Goal: Task Accomplishment & Management: Complete application form

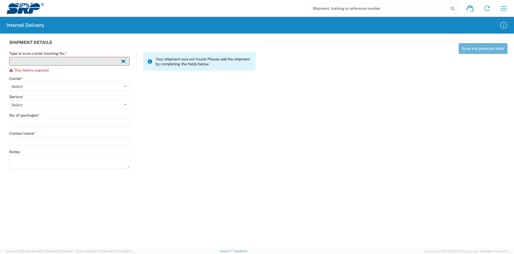
click at [77, 61] on input "Type or scan carrier tracking No. *" at bounding box center [69, 61] width 120 height 9
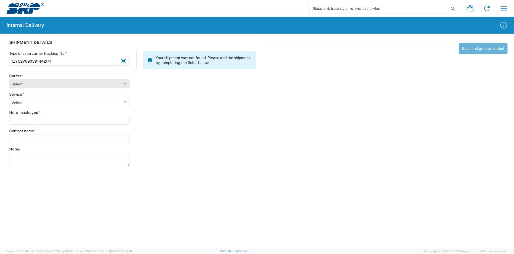
type input "1ZY52V090391442141"
click at [38, 80] on select "Select Amazon Logistics ATI Trucking BC Dimerco Logistics Empire Southwest FedE…" at bounding box center [69, 83] width 120 height 9
select select "12"
click at [9, 79] on select "Select Amazon Logistics ATI Trucking BC Dimerco Logistics Empire Southwest FedE…" at bounding box center [69, 83] width 120 height 9
click at [30, 105] on select "Select" at bounding box center [69, 102] width 120 height 9
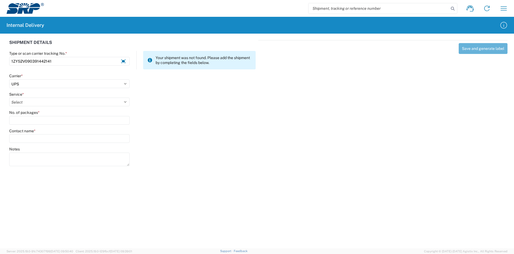
select select "43"
click at [9, 98] on select "Select 2nd Day Air 2nd Day Air A.M. 3 Day Select Basic BOUND PRINTED MATTER, UP…" at bounding box center [69, 102] width 120 height 9
click at [34, 119] on input "No. of packages *" at bounding box center [69, 120] width 120 height 9
type input "1"
click at [40, 135] on input "Contact name *" at bounding box center [69, 138] width 120 height 9
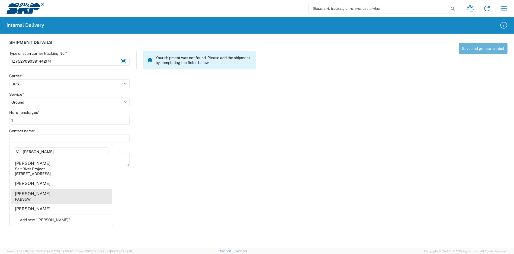
type input "[PERSON_NAME]"
click at [57, 201] on agx-address-suggestion-item "[PERSON_NAME] PAB35W" at bounding box center [61, 196] width 101 height 15
type input "[PERSON_NAME]"
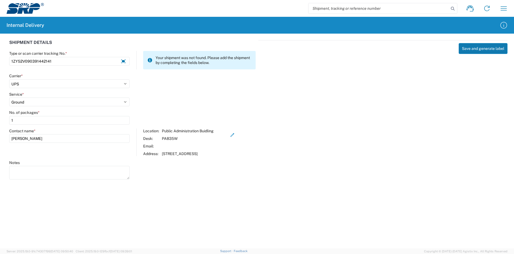
click at [477, 50] on button "Save and generate label" at bounding box center [482, 48] width 49 height 11
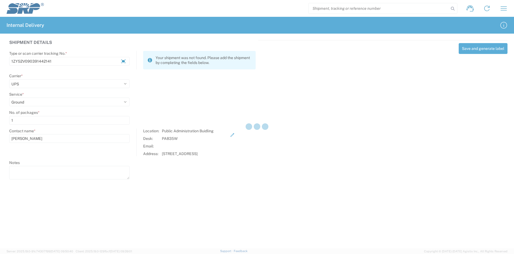
select select
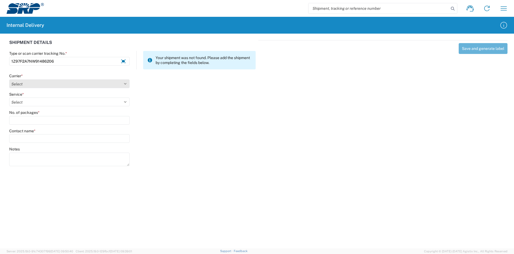
type input "1Z97F2A7NW91486206"
click at [42, 80] on select "Select Amazon Logistics ATI Trucking BC Dimerco Logistics Empire Southwest FedE…" at bounding box center [69, 83] width 120 height 9
select select "12"
click at [9, 79] on select "Select Amazon Logistics ATI Trucking BC Dimerco Logistics Empire Southwest FedE…" at bounding box center [69, 83] width 120 height 9
click at [27, 104] on select "Select 2nd Day Air 2nd Day Air A.M. 3 Day Select Basic BOUND PRINTED MATTER, UP…" at bounding box center [69, 102] width 120 height 9
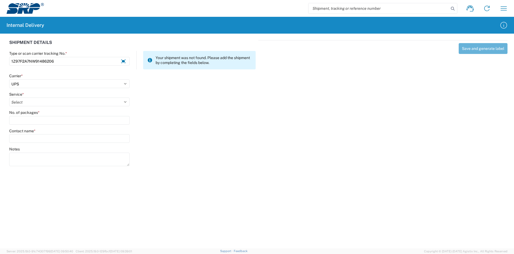
select select "41"
click at [9, 98] on select "Select 2nd Day Air 2nd Day Air A.M. 3 Day Select Basic BOUND PRINTED MATTER, UP…" at bounding box center [69, 102] width 120 height 9
click at [30, 119] on input "No. of packages *" at bounding box center [69, 120] width 120 height 9
type input "1"
click at [29, 137] on input "Contact name *" at bounding box center [69, 138] width 120 height 9
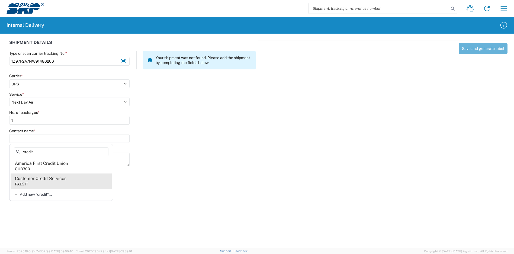
type input "credit"
click at [41, 179] on div "Customer Credit Services" at bounding box center [40, 179] width 51 height 6
type input "Customer Credit Services"
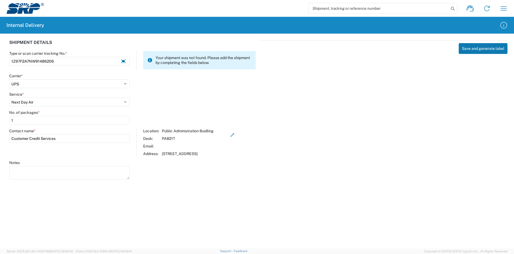
click at [484, 49] on button "Save and generate label" at bounding box center [482, 48] width 49 height 11
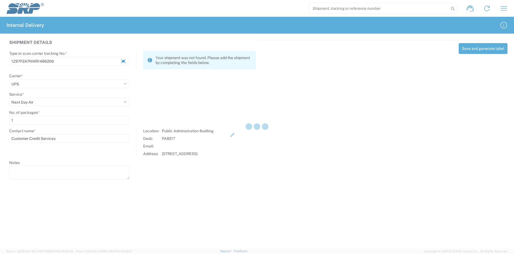
select select
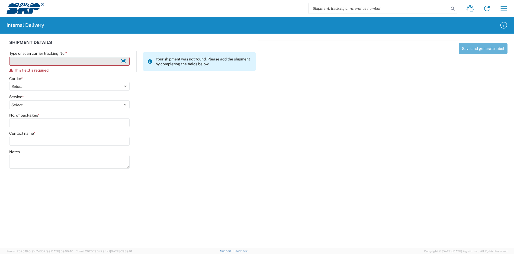
click at [68, 62] on input "Type or scan carrier tracking No. *" at bounding box center [69, 61] width 120 height 9
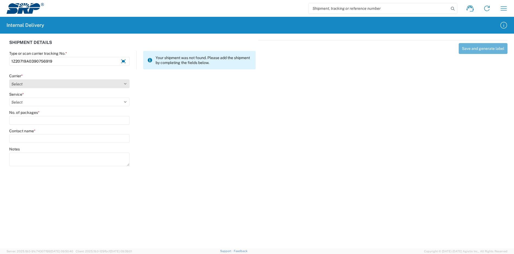
type input "1Z20719A0390756919"
click at [29, 85] on select "Select Amazon Logistics ATI Trucking BC Dimerco Logistics Empire Southwest FedE…" at bounding box center [69, 83] width 120 height 9
select select "12"
click at [9, 79] on select "Select Amazon Logistics ATI Trucking BC Dimerco Logistics Empire Southwest FedE…" at bounding box center [69, 83] width 120 height 9
click at [33, 104] on select "Select 2nd Day Air 2nd Day Air A.M. 3 Day Select Basic BOUND PRINTED MATTER, UP…" at bounding box center [69, 102] width 120 height 9
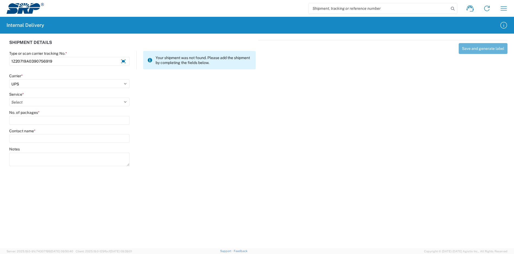
select select "43"
click at [9, 98] on select "Select 2nd Day Air 2nd Day Air A.M. 3 Day Select Basic BOUND PRINTED MATTER, UP…" at bounding box center [69, 102] width 120 height 9
click at [43, 120] on input "No. of packages *" at bounding box center [69, 120] width 120 height 9
type input "1"
click at [41, 140] on input "Contact name *" at bounding box center [69, 138] width 120 height 9
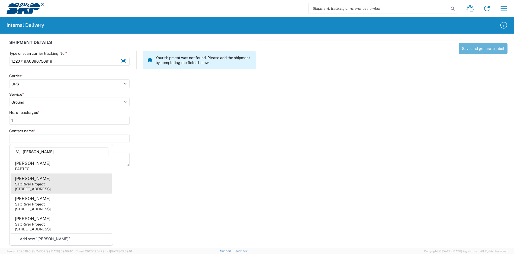
type input "[PERSON_NAME]"
click at [69, 184] on agx-address-suggestion-item "[PERSON_NAME] Salt River Project [STREET_ADDRESS]" at bounding box center [61, 183] width 101 height 20
type input "[PERSON_NAME]"
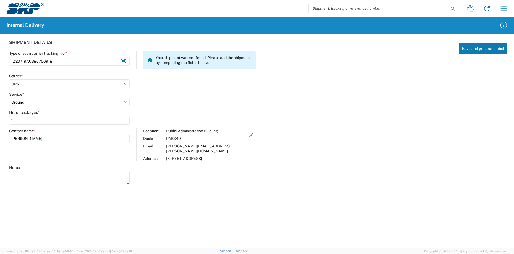
click at [485, 48] on button "Save and generate label" at bounding box center [482, 48] width 49 height 11
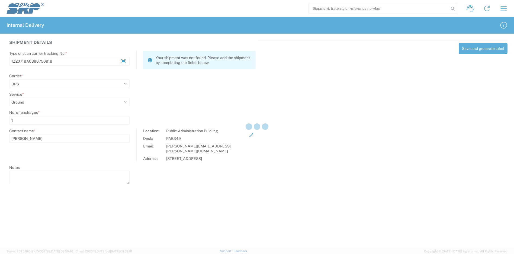
select select
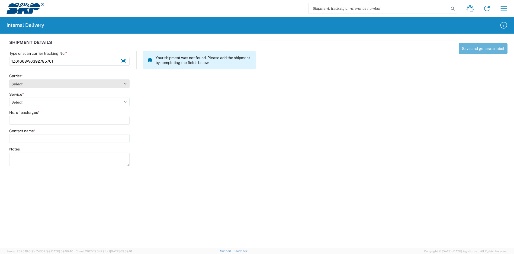
type input "1Z61668W0392785761"
click at [53, 87] on select "Select Amazon Logistics ATI Trucking BC Dimerco Logistics Empire Southwest FedE…" at bounding box center [69, 83] width 120 height 9
select select "12"
click at [9, 79] on select "Select Amazon Logistics ATI Trucking BC Dimerco Logistics Empire Southwest FedE…" at bounding box center [69, 83] width 120 height 9
click at [28, 101] on select "Select 2nd Day Air 2nd Day Air A.M. 3 Day Select Basic BOUND PRINTED MATTER, UP…" at bounding box center [69, 102] width 120 height 9
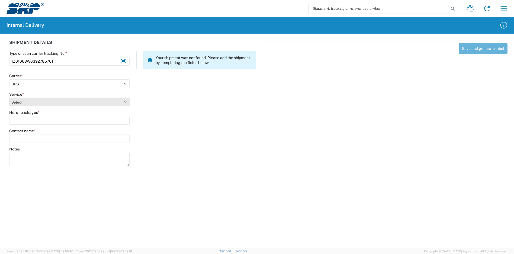
select select "43"
click at [9, 98] on select "Select 2nd Day Air 2nd Day Air A.M. 3 Day Select Basic BOUND PRINTED MATTER, UP…" at bounding box center [69, 102] width 120 height 9
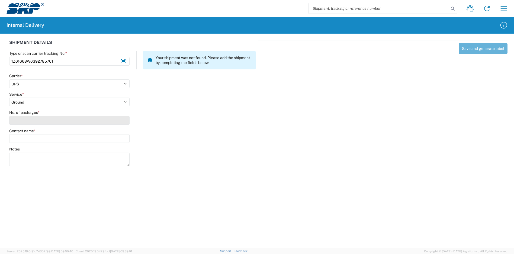
click at [48, 121] on input "No. of packages *" at bounding box center [69, 120] width 120 height 9
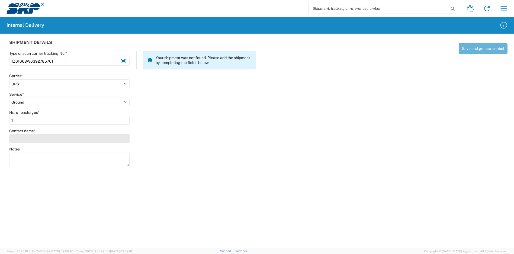
type input "1"
click at [46, 141] on input "Contact name *" at bounding box center [69, 138] width 120 height 9
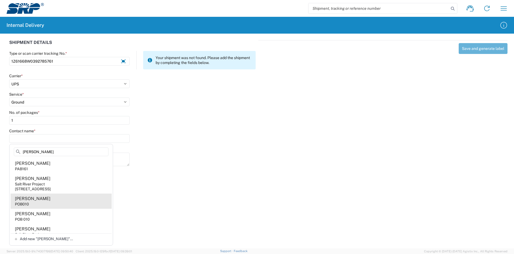
type input "[PERSON_NAME]"
click at [58, 201] on agx-address-suggestion-item "[PERSON_NAME] POB010" at bounding box center [61, 200] width 101 height 15
type input "[PERSON_NAME]"
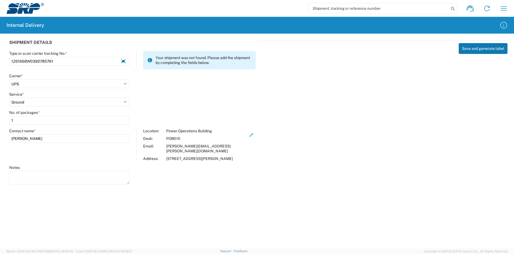
click at [474, 44] on button "Save and generate label" at bounding box center [482, 48] width 49 height 11
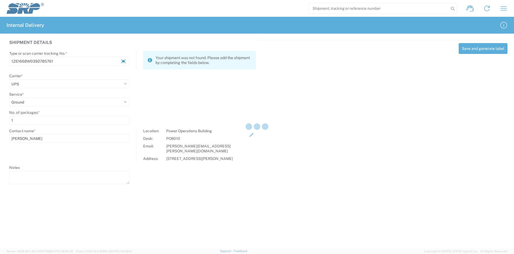
select select
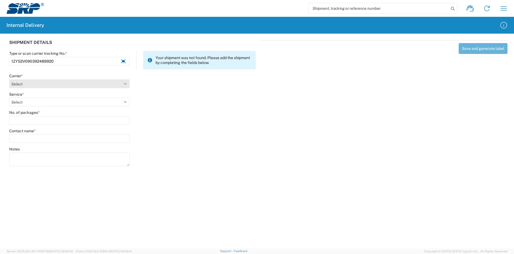
type input "1ZY52V090392489920"
click at [51, 84] on select "Select Amazon Logistics ATI Trucking BC Dimerco Logistics Empire Southwest FedE…" at bounding box center [69, 83] width 120 height 9
select select "12"
click at [9, 79] on select "Select Amazon Logistics ATI Trucking BC Dimerco Logistics Empire Southwest FedE…" at bounding box center [69, 83] width 120 height 9
click at [35, 100] on select "Select 2nd Day Air 2nd Day Air A.M. 3 Day Select Basic BOUND PRINTED MATTER, UP…" at bounding box center [69, 102] width 120 height 9
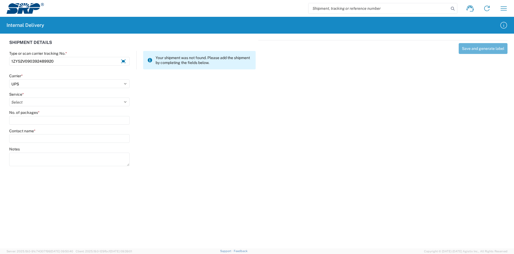
select select "43"
click at [9, 98] on select "Select 2nd Day Air 2nd Day Air A.M. 3 Day Select Basic BOUND PRINTED MATTER, UP…" at bounding box center [69, 102] width 120 height 9
click at [40, 123] on input "No. of packages *" at bounding box center [69, 120] width 120 height 9
type input "1"
drag, startPoint x: 40, startPoint y: 146, endPoint x: 42, endPoint y: 144, distance: 3.5
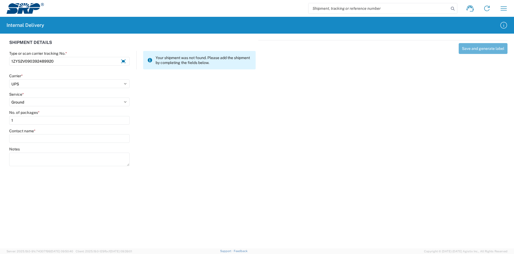
click at [40, 146] on agx-form-control-wrapper-v2 "Contact name *" at bounding box center [70, 137] width 126 height 18
click at [43, 139] on input "Contact name *" at bounding box center [69, 138] width 120 height 9
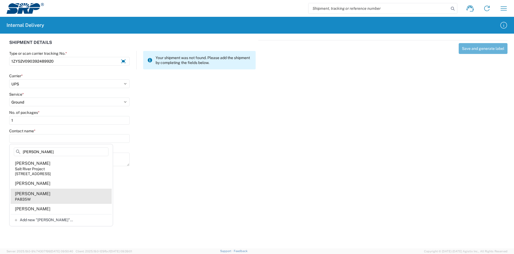
type input "[PERSON_NAME]"
click at [43, 202] on agx-address-suggestion-item "[PERSON_NAME] PAB35W" at bounding box center [61, 196] width 101 height 15
type input "[PERSON_NAME]"
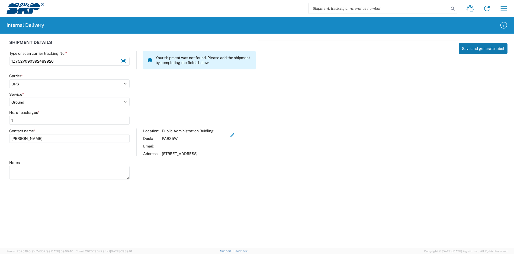
click at [481, 48] on button "Save and generate label" at bounding box center [482, 48] width 49 height 11
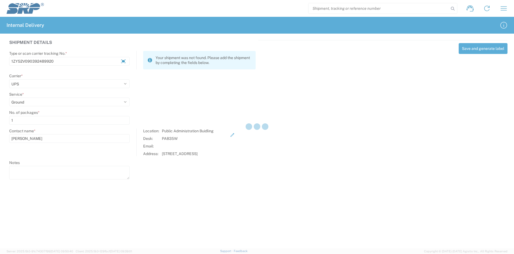
select select
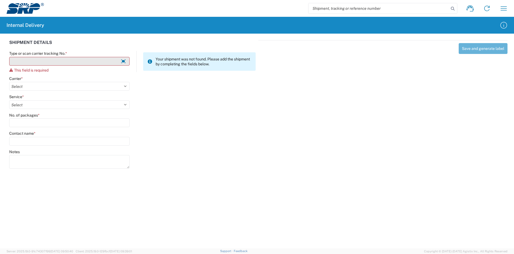
click at [35, 63] on input "Type or scan carrier tracking No. *" at bounding box center [69, 61] width 120 height 9
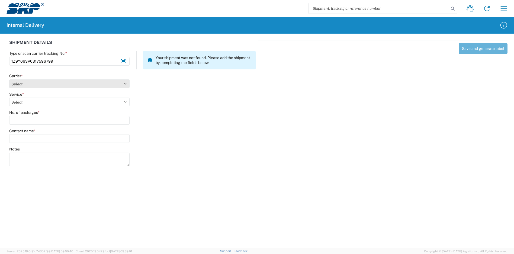
type input "1Z9Y663V0317596799"
drag, startPoint x: 27, startPoint y: 84, endPoint x: 30, endPoint y: 82, distance: 2.9
click at [27, 83] on select "Select Amazon Logistics ATI Trucking BC Dimerco Logistics Empire Southwest FedE…" at bounding box center [69, 83] width 120 height 9
select select "12"
click at [9, 79] on select "Select Amazon Logistics ATI Trucking BC Dimerco Logistics Empire Southwest FedE…" at bounding box center [69, 83] width 120 height 9
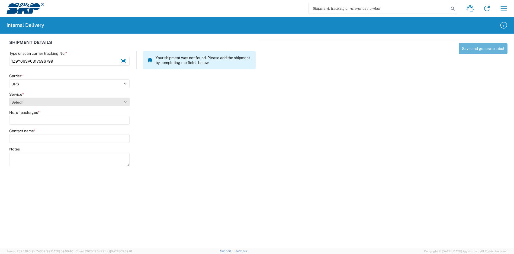
click at [47, 98] on select "Select 2nd Day Air 2nd Day Air A.M. 3 Day Select Basic BOUND PRINTED MATTER, UP…" at bounding box center [69, 102] width 120 height 9
select select "43"
click at [9, 98] on select "Select 2nd Day Air 2nd Day Air A.M. 3 Day Select Basic BOUND PRINTED MATTER, UP…" at bounding box center [69, 102] width 120 height 9
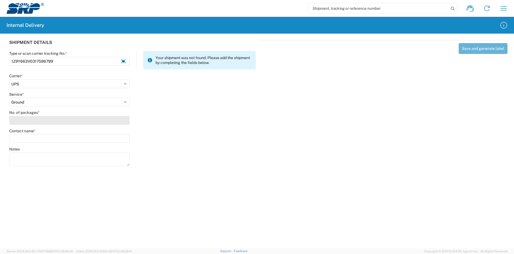
click at [33, 120] on input "No. of packages *" at bounding box center [69, 120] width 120 height 9
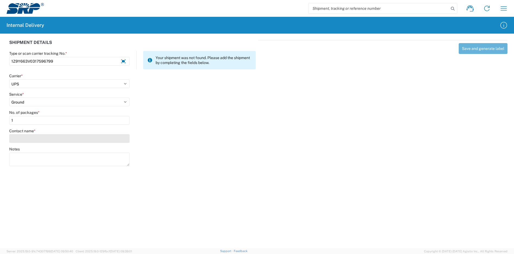
type input "1"
click at [33, 140] on input "Contact name *" at bounding box center [69, 138] width 120 height 9
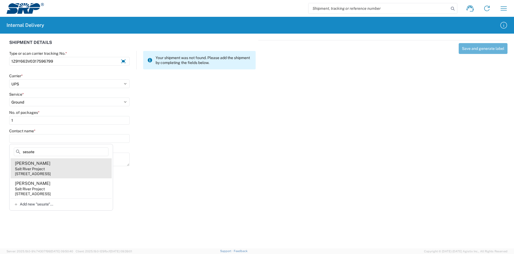
type input "sesate"
click at [63, 167] on agx-address-suggestion-item "[PERSON_NAME] Salt River Project [STREET_ADDRESS]" at bounding box center [61, 168] width 101 height 20
type input "[PERSON_NAME]"
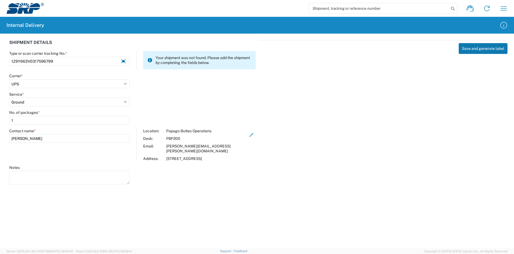
click at [481, 45] on button "Save and generate label" at bounding box center [482, 48] width 49 height 11
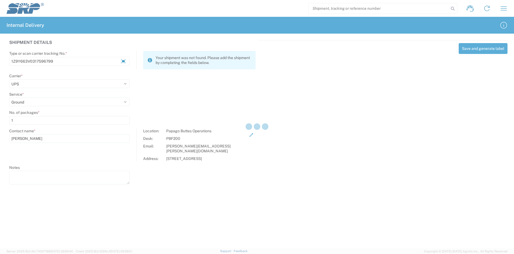
select select
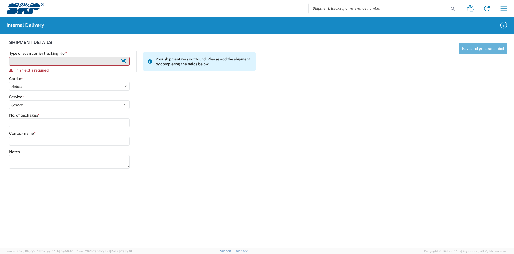
click at [97, 63] on input "Type or scan carrier tracking No. *" at bounding box center [69, 61] width 120 height 9
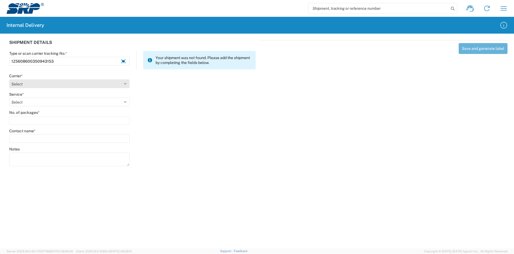
type input "1Z5608600350943153"
click at [36, 83] on select "Select Amazon Logistics ATI Trucking BC Dimerco Logistics Empire Southwest FedE…" at bounding box center [69, 83] width 120 height 9
select select "12"
click at [9, 79] on select "Select Amazon Logistics ATI Trucking BC Dimerco Logistics Empire Southwest FedE…" at bounding box center [69, 83] width 120 height 9
click at [35, 105] on select "Select 2nd Day Air 2nd Day Air A.M. 3 Day Select Basic BOUND PRINTED MATTER, UP…" at bounding box center [69, 102] width 120 height 9
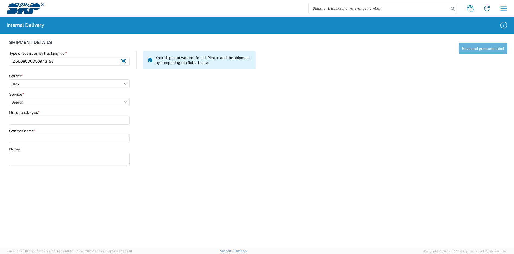
select select "43"
click at [9, 98] on select "Select 2nd Day Air 2nd Day Air A.M. 3 Day Select Basic BOUND PRINTED MATTER, UP…" at bounding box center [69, 102] width 120 height 9
click at [49, 119] on input "No. of packages *" at bounding box center [69, 120] width 120 height 9
type input "1"
click at [44, 141] on input "Contact name *" at bounding box center [69, 138] width 120 height 9
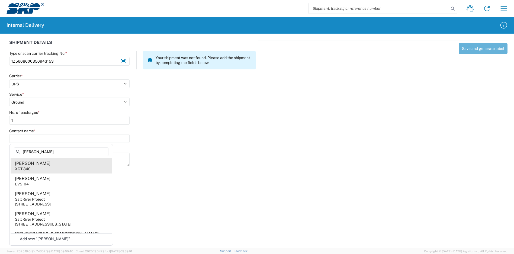
type input "[PERSON_NAME]"
click at [56, 166] on agx-address-suggestion-item "[PERSON_NAME] XCT 340" at bounding box center [61, 165] width 101 height 15
type input "[PERSON_NAME]"
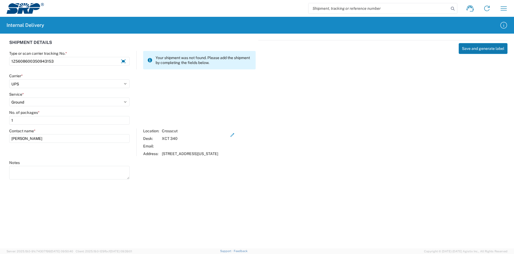
click at [483, 50] on button "Save and generate label" at bounding box center [482, 48] width 49 height 11
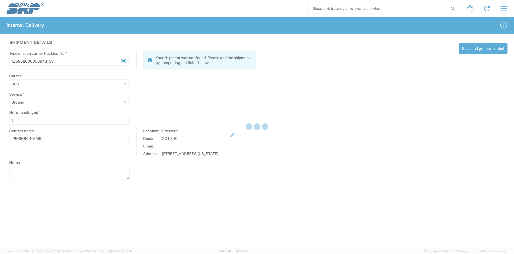
select select
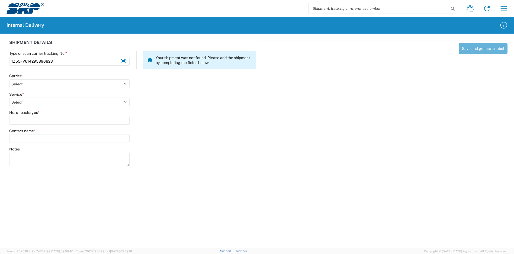
type input "1Z55FV614295890823"
drag, startPoint x: 81, startPoint y: 37, endPoint x: 38, endPoint y: 93, distance: 71.2
drag, startPoint x: 38, startPoint y: 93, endPoint x: 42, endPoint y: 85, distance: 9.8
click at [43, 84] on select "Select Amazon Logistics ATI Trucking BC Dimerco Logistics Empire Southwest FedE…" at bounding box center [69, 83] width 120 height 9
select select "12"
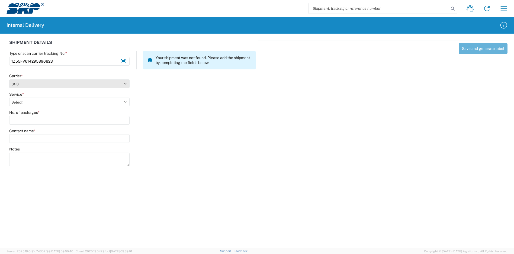
click at [9, 79] on select "Select Amazon Logistics ATI Trucking BC Dimerco Logistics Empire Southwest FedE…" at bounding box center [69, 83] width 120 height 9
click at [32, 105] on select "Select" at bounding box center [69, 102] width 120 height 9
select select "43"
click at [9, 98] on select "Select 2nd Day Air 2nd Day Air A.M. 3 Day Select Basic BOUND PRINTED MATTER, UP…" at bounding box center [69, 102] width 120 height 9
click at [28, 116] on input "No. of packages *" at bounding box center [69, 120] width 120 height 9
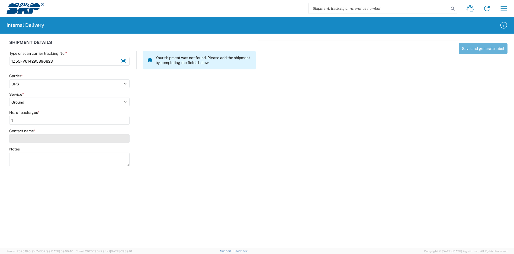
type input "1"
click at [26, 136] on input "Contact name *" at bounding box center [69, 138] width 120 height 9
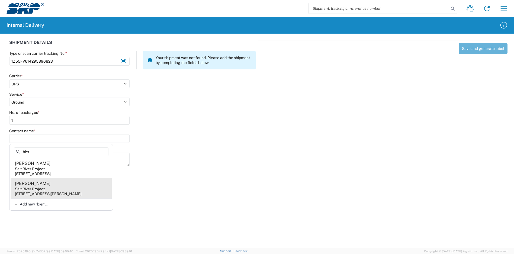
type input "bier"
drag, startPoint x: 49, startPoint y: 192, endPoint x: 53, endPoint y: 190, distance: 4.7
click at [49, 192] on div "[STREET_ADDRESS][PERSON_NAME]" at bounding box center [48, 193] width 67 height 5
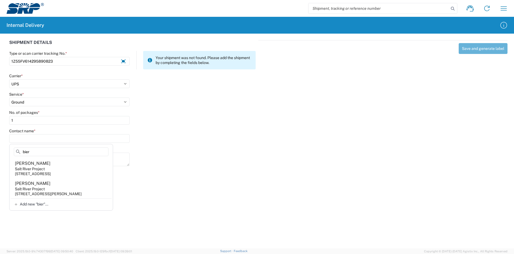
type input "[PERSON_NAME]"
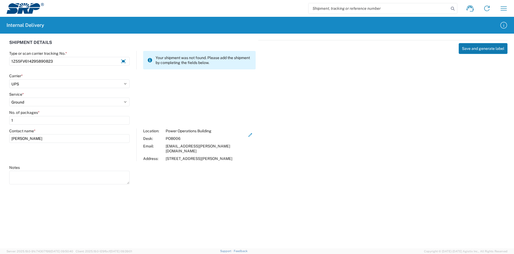
click at [470, 45] on button "Save and generate label" at bounding box center [482, 48] width 49 height 11
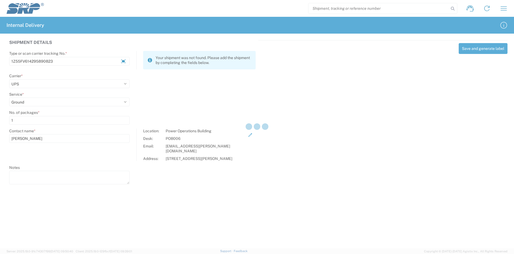
select select
